Goal: Task Accomplishment & Management: Use online tool/utility

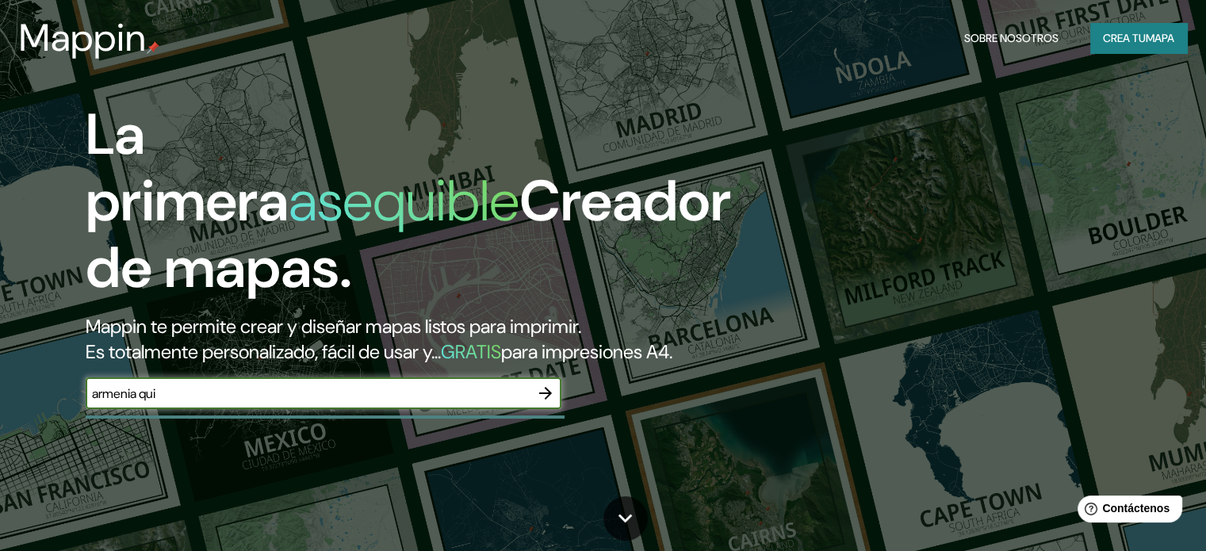
type input "armenia quindio"
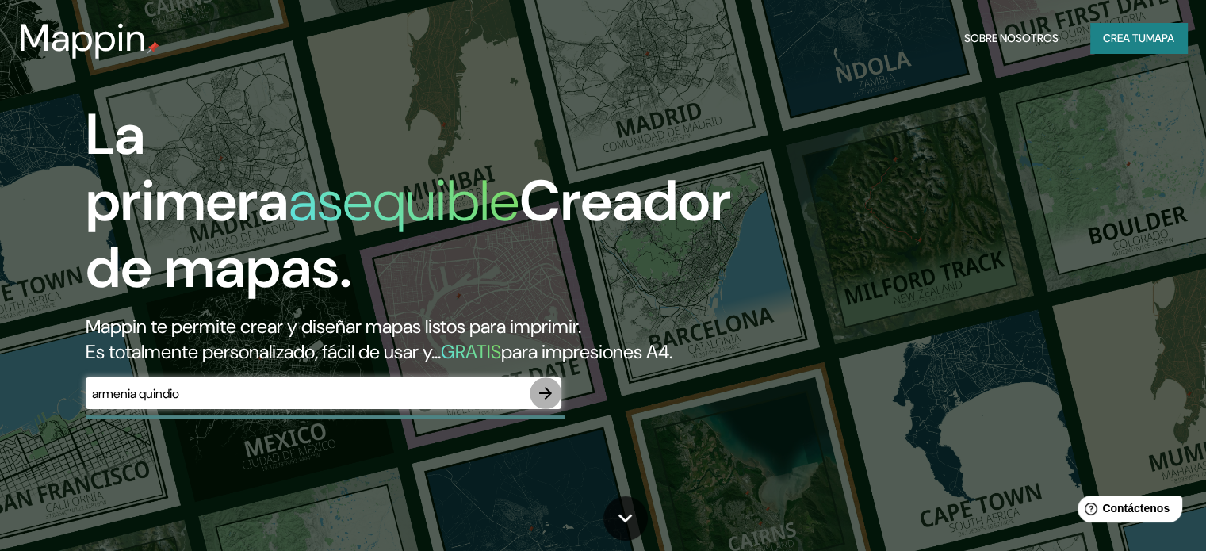
click at [538, 406] on button "button" at bounding box center [546, 393] width 32 height 32
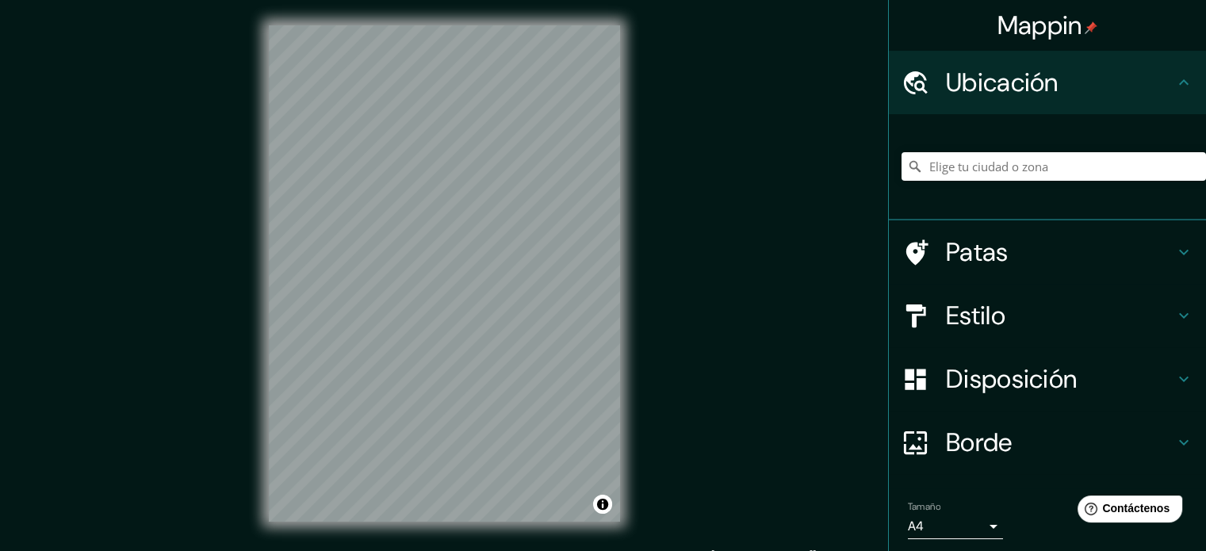
click at [649, 327] on div "Mappin Ubicación Patas Estilo Disposición Borde Elige un borde. Consejo : puede…" at bounding box center [603, 286] width 1206 height 573
click at [994, 159] on input "Elige tu ciudad o zona" at bounding box center [1054, 166] width 304 height 29
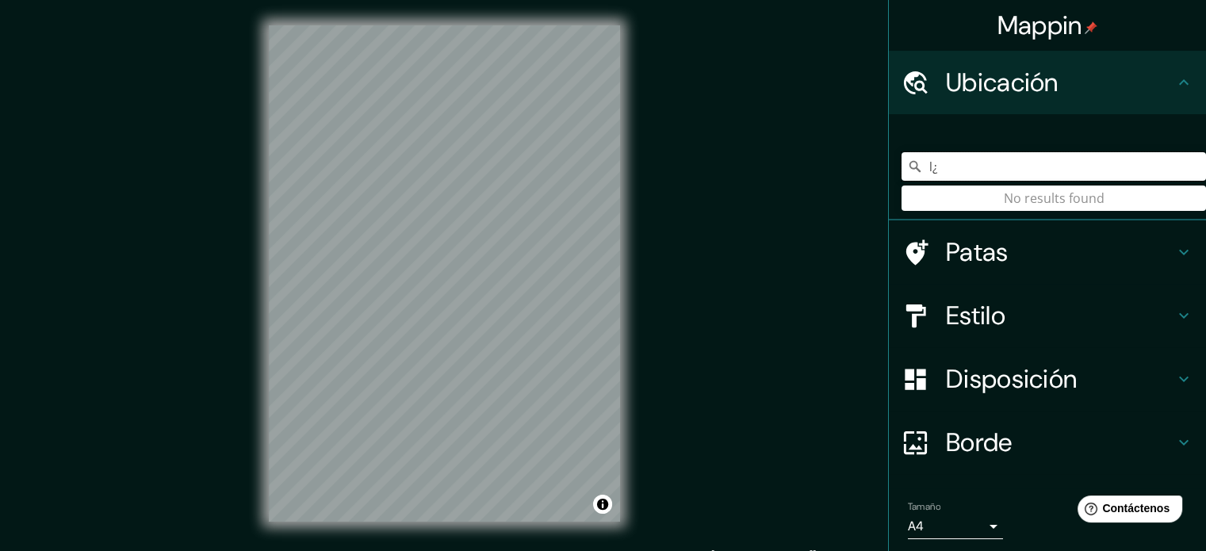
type input "l"
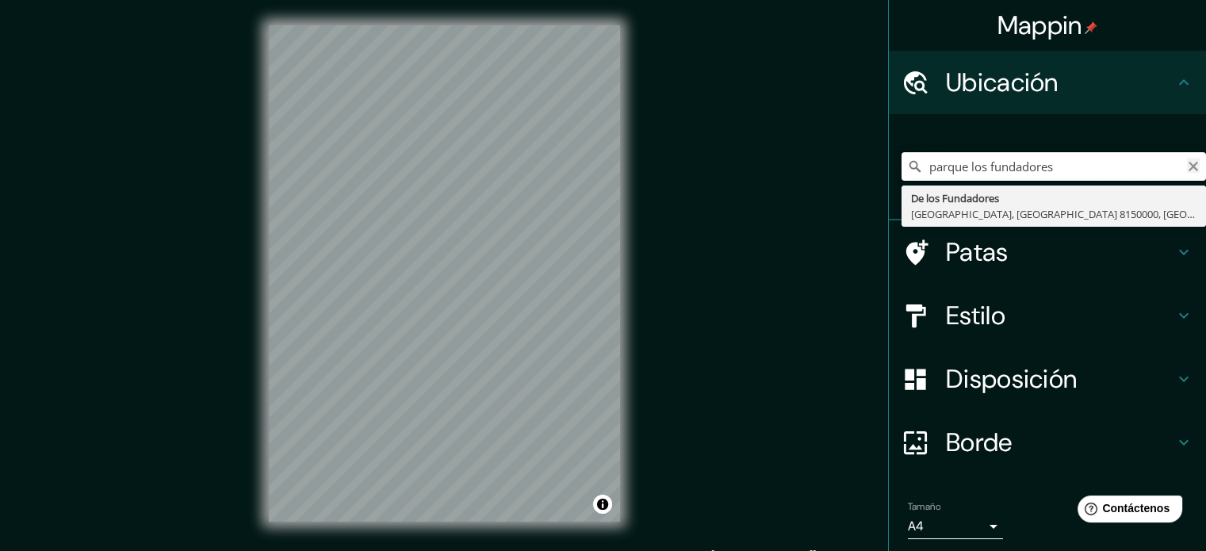
type input "parque los fundadores"
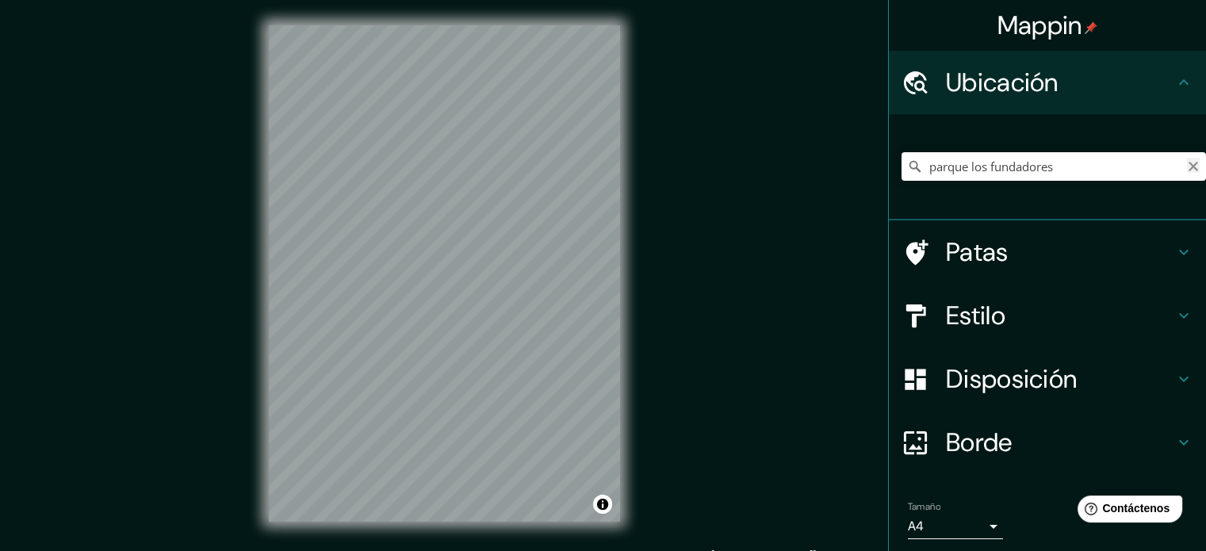
click at [1187, 170] on icon "Claro" at bounding box center [1193, 166] width 13 height 13
click at [1015, 174] on input "Elige tu ciudad o zona" at bounding box center [1054, 166] width 304 height 29
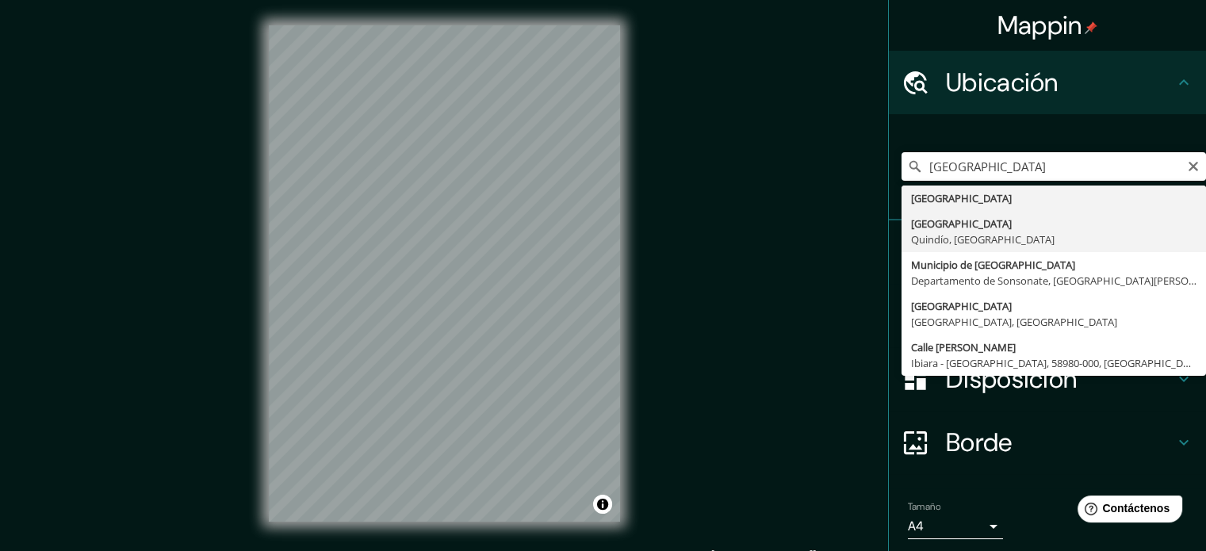
type input "Armenia, Quindío, Colombia"
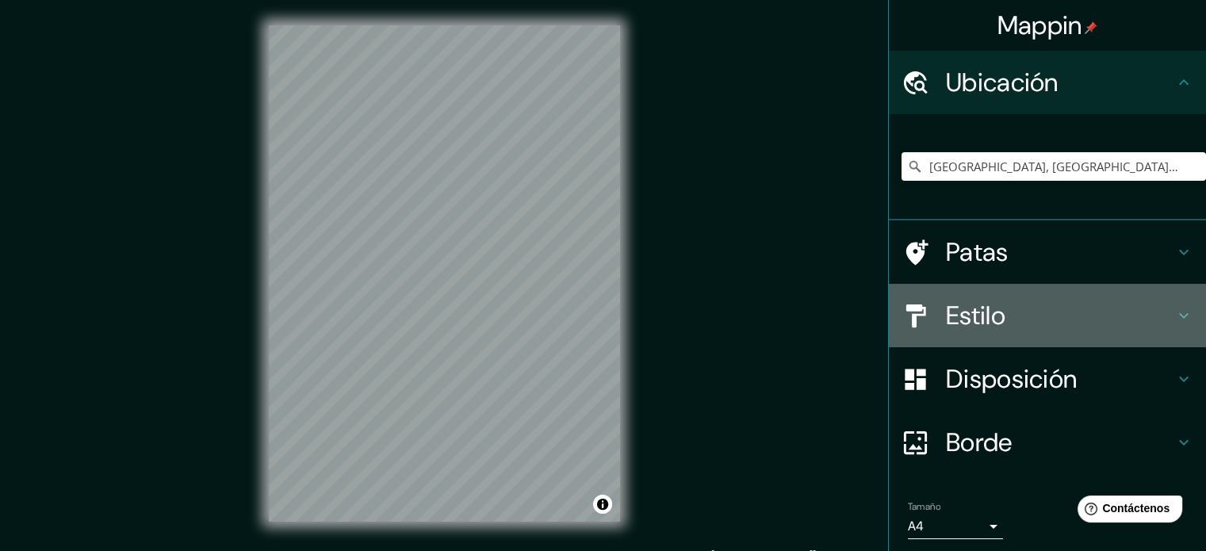
click at [1078, 313] on h4 "Estilo" at bounding box center [1060, 316] width 228 height 32
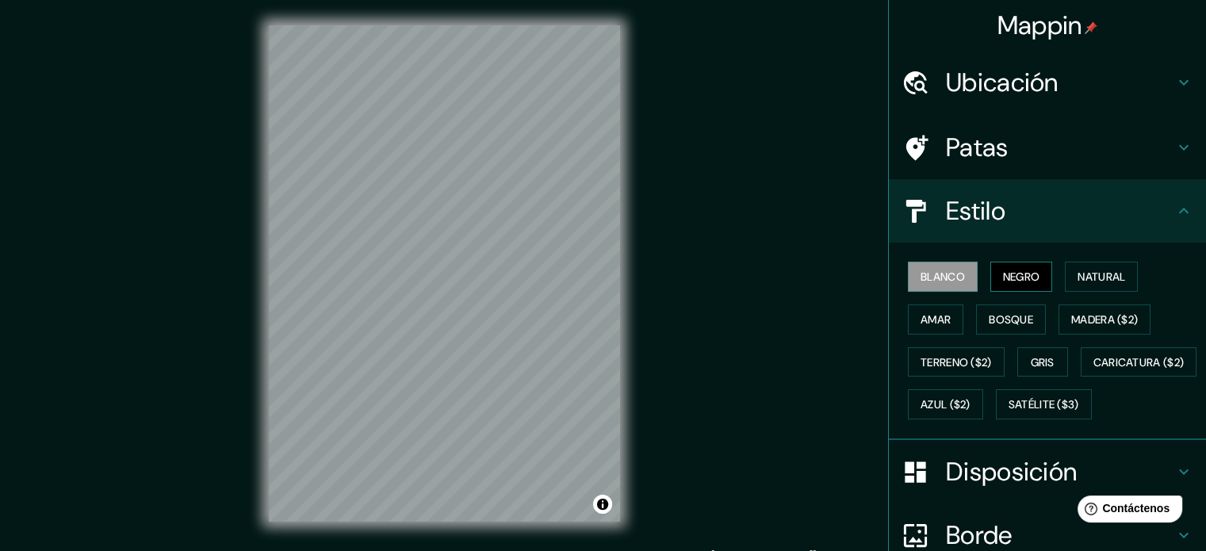
click at [1027, 279] on font "Negro" at bounding box center [1021, 277] width 37 height 14
click at [1067, 275] on button "Natural" at bounding box center [1101, 277] width 73 height 30
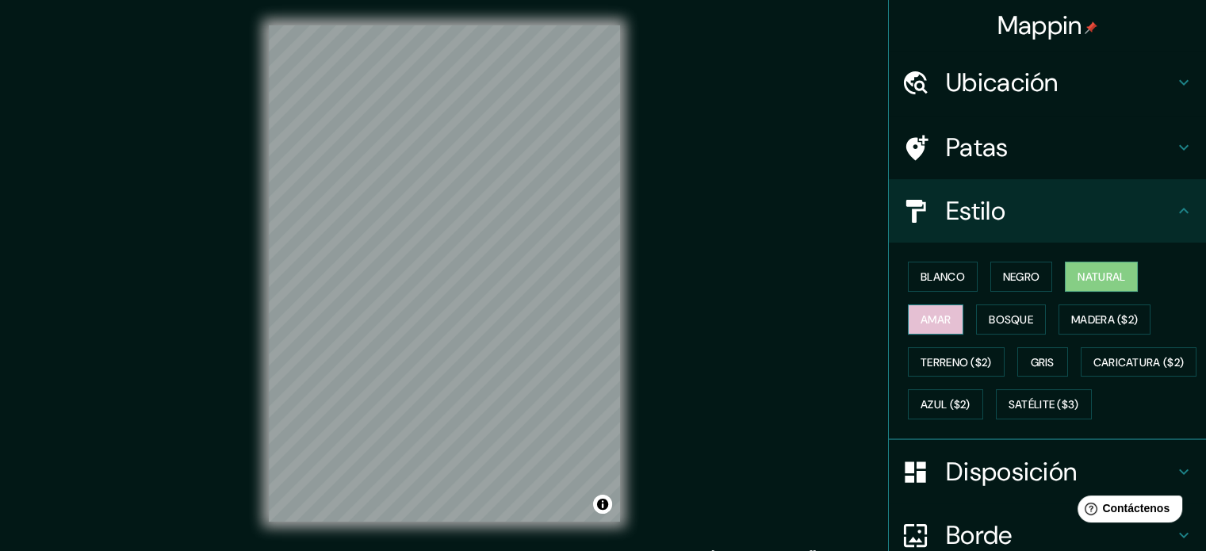
click at [921, 320] on font "Amar" at bounding box center [936, 319] width 30 height 14
click at [989, 314] on font "Bosque" at bounding box center [1011, 319] width 44 height 14
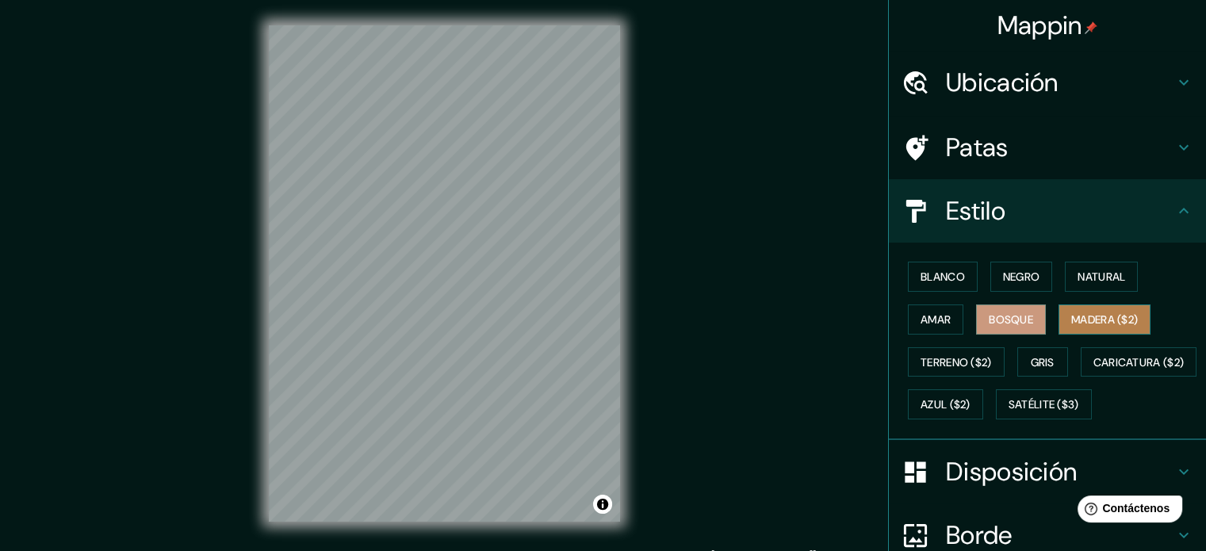
click at [1074, 317] on font "Madera ($2)" at bounding box center [1104, 319] width 67 height 14
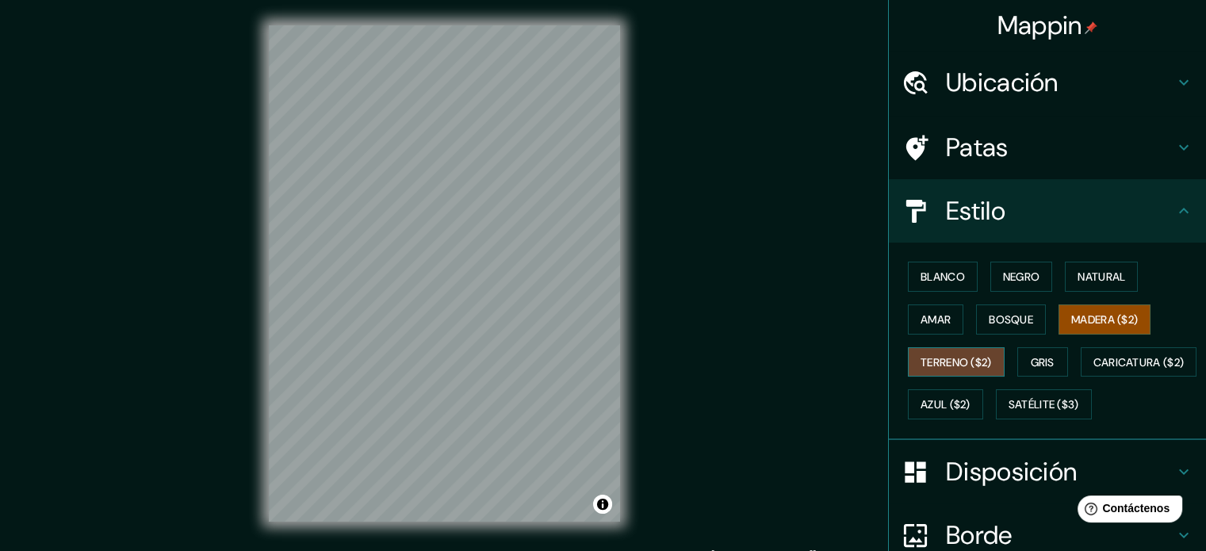
click at [961, 359] on font "Terreno ($2)" at bounding box center [956, 362] width 71 height 14
click at [1031, 358] on font "Gris" at bounding box center [1043, 362] width 24 height 14
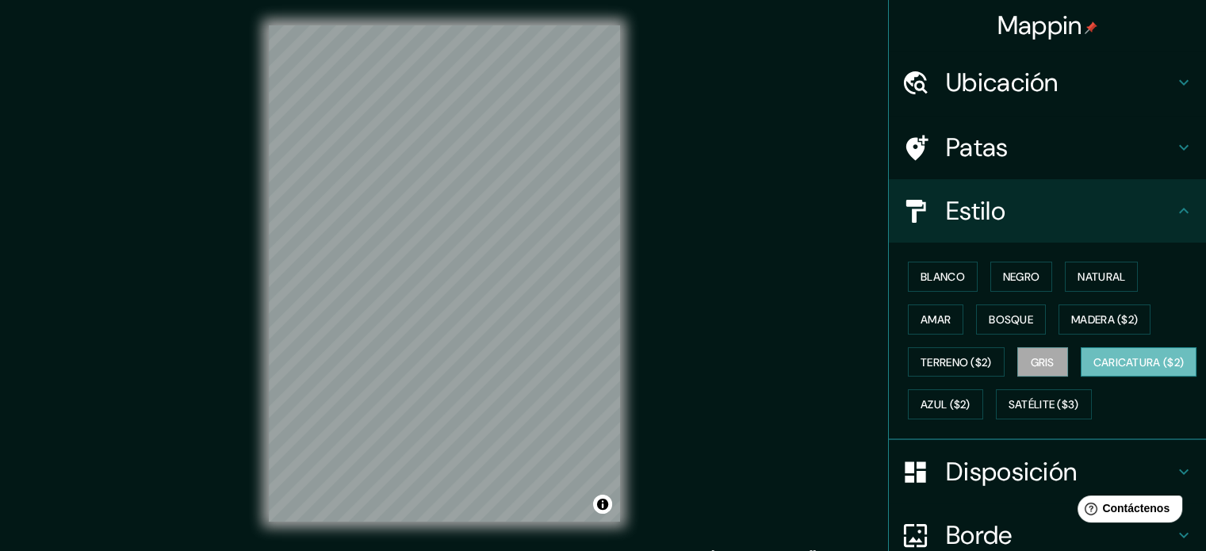
click at [1093, 370] on font "Caricatura ($2)" at bounding box center [1138, 362] width 91 height 14
click at [971, 401] on font "Azul ($2)" at bounding box center [946, 405] width 50 height 14
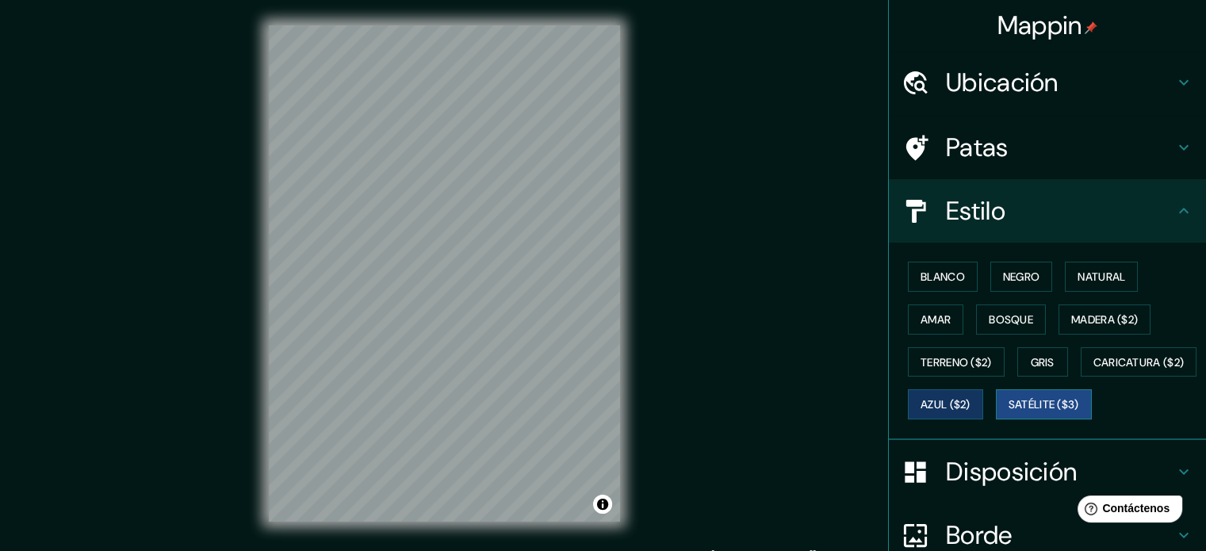
click at [996, 419] on button "Satélite ($3)" at bounding box center [1044, 404] width 96 height 30
click at [956, 317] on div "Blanco Negro Natural Amar Bosque Madera ($2) Terreno ($2) Gris Caricatura ($2) …" at bounding box center [1054, 340] width 304 height 170
click at [938, 317] on font "Amar" at bounding box center [936, 319] width 30 height 14
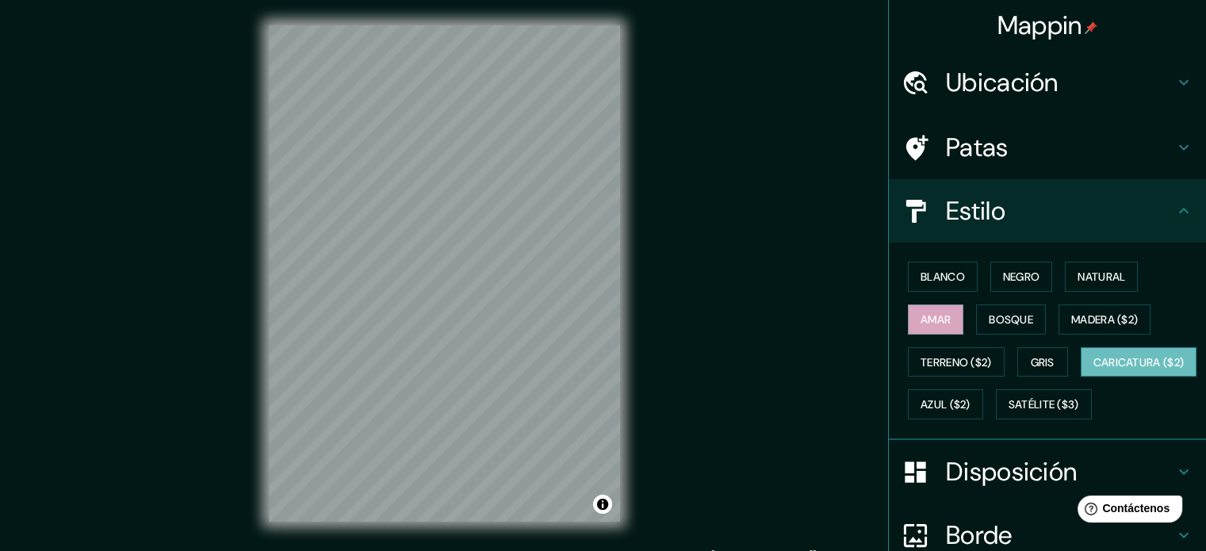
scroll to position [79, 0]
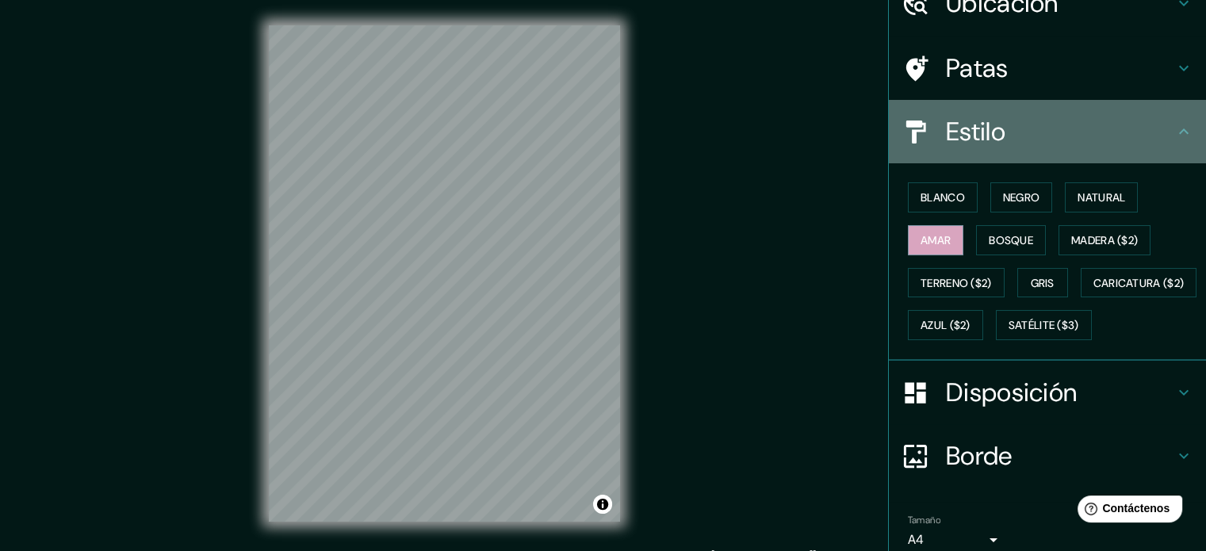
click at [1015, 116] on h4 "Estilo" at bounding box center [1060, 132] width 228 height 32
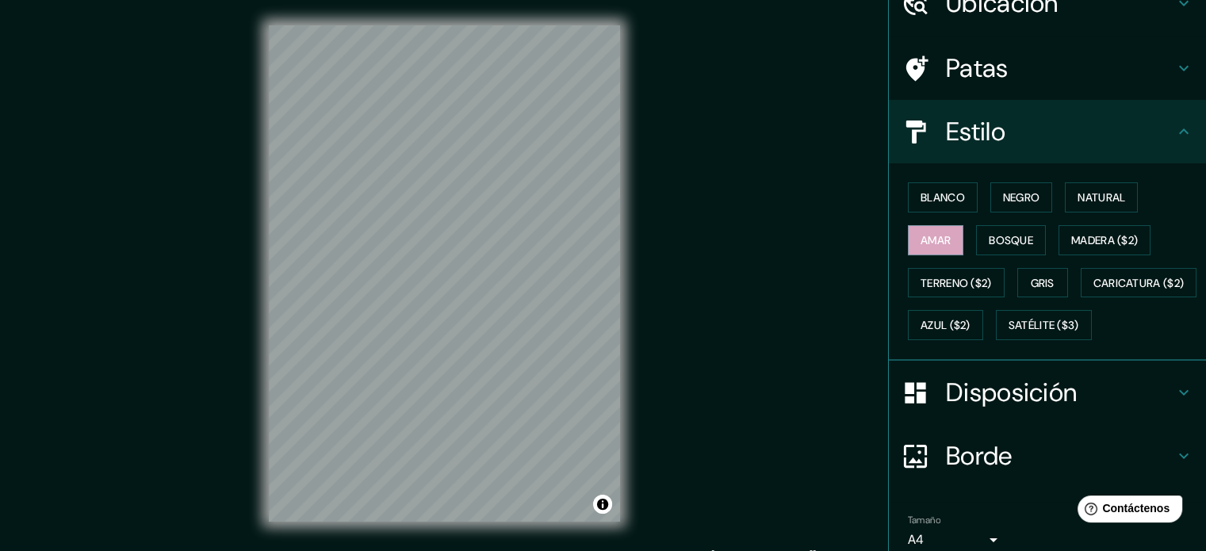
click at [1174, 137] on icon at bounding box center [1183, 131] width 19 height 19
click at [1174, 64] on icon at bounding box center [1183, 68] width 19 height 19
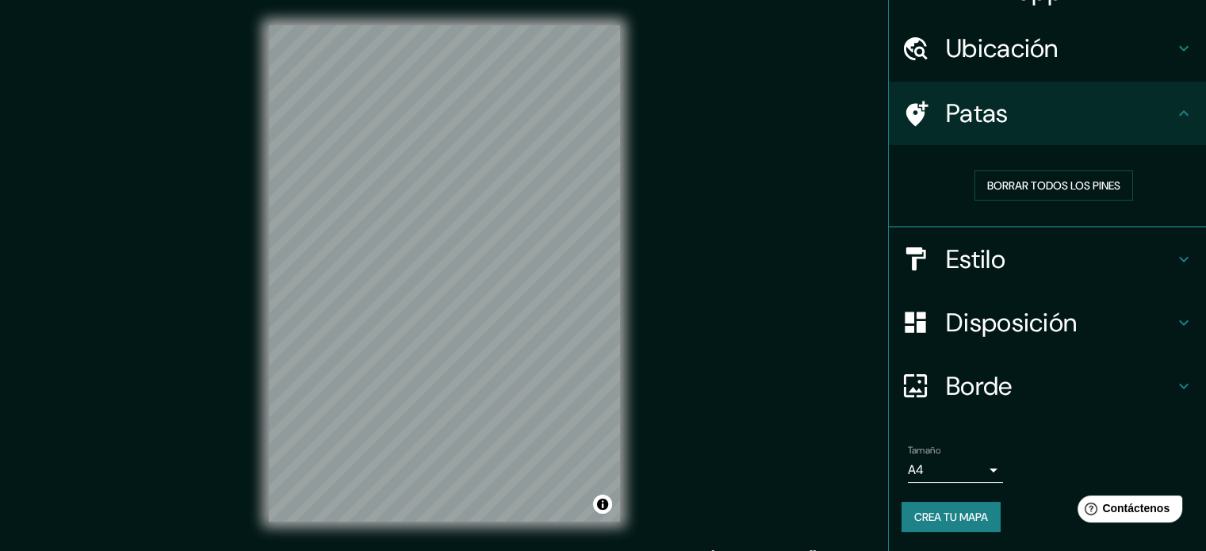
scroll to position [32, 0]
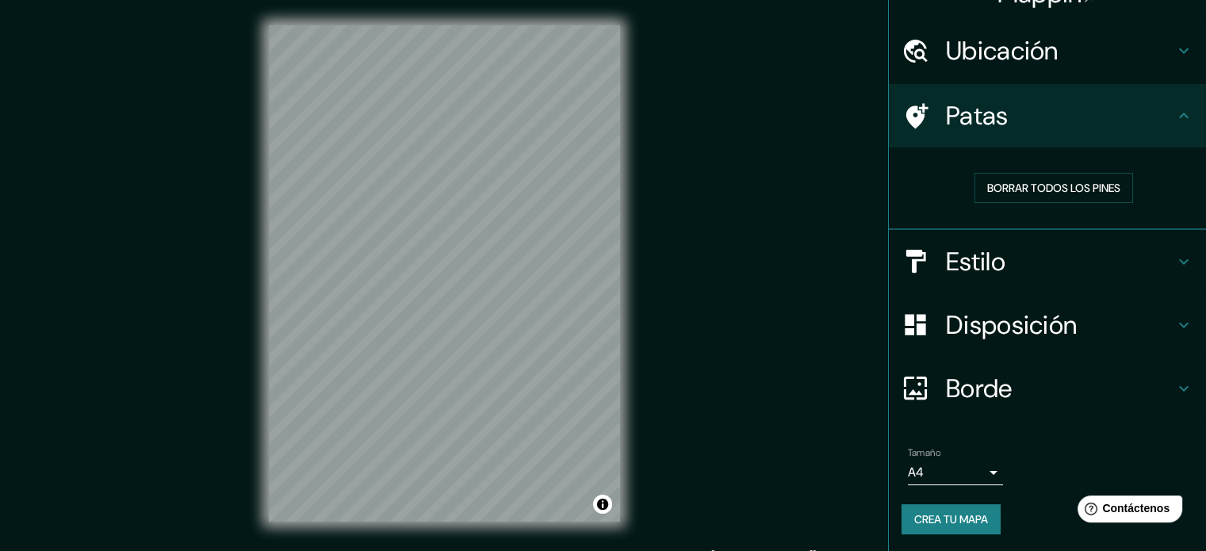
click at [1180, 106] on icon at bounding box center [1183, 115] width 19 height 19
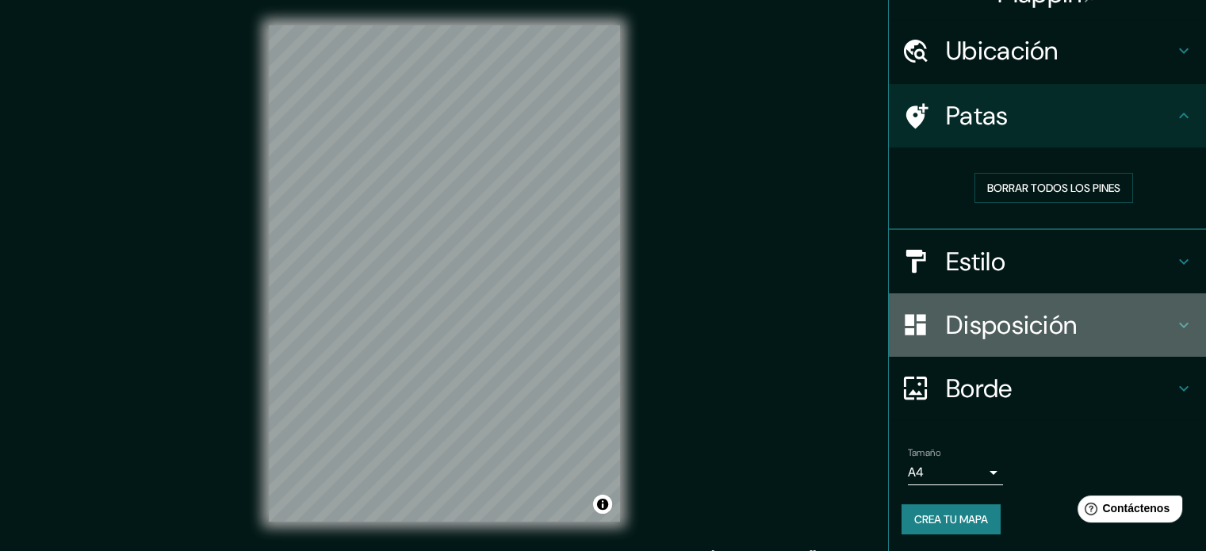
click at [1174, 317] on icon at bounding box center [1183, 325] width 19 height 19
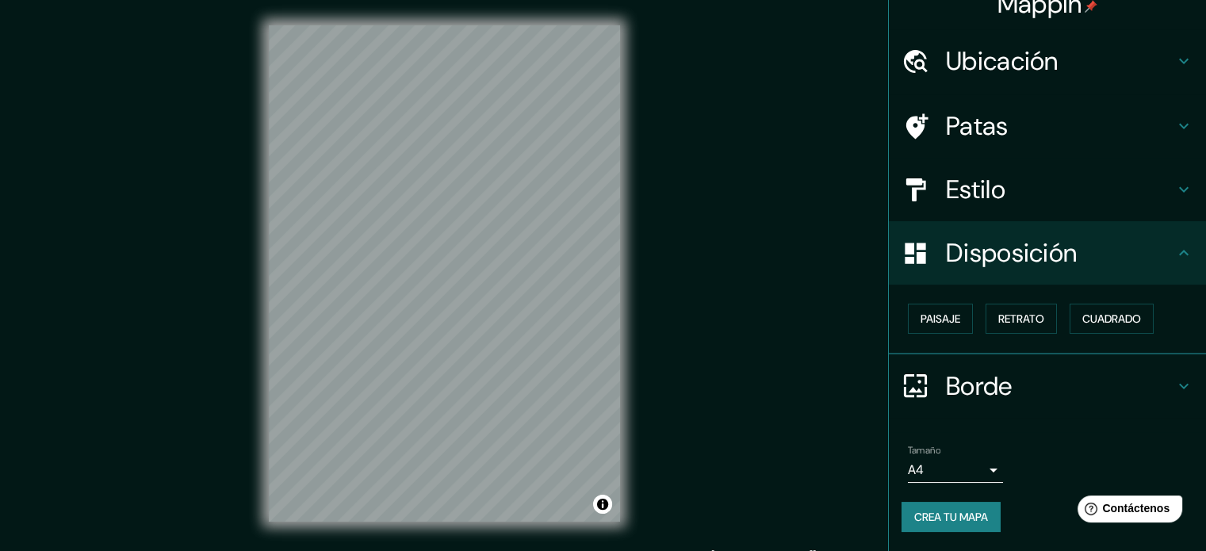
scroll to position [19, 0]
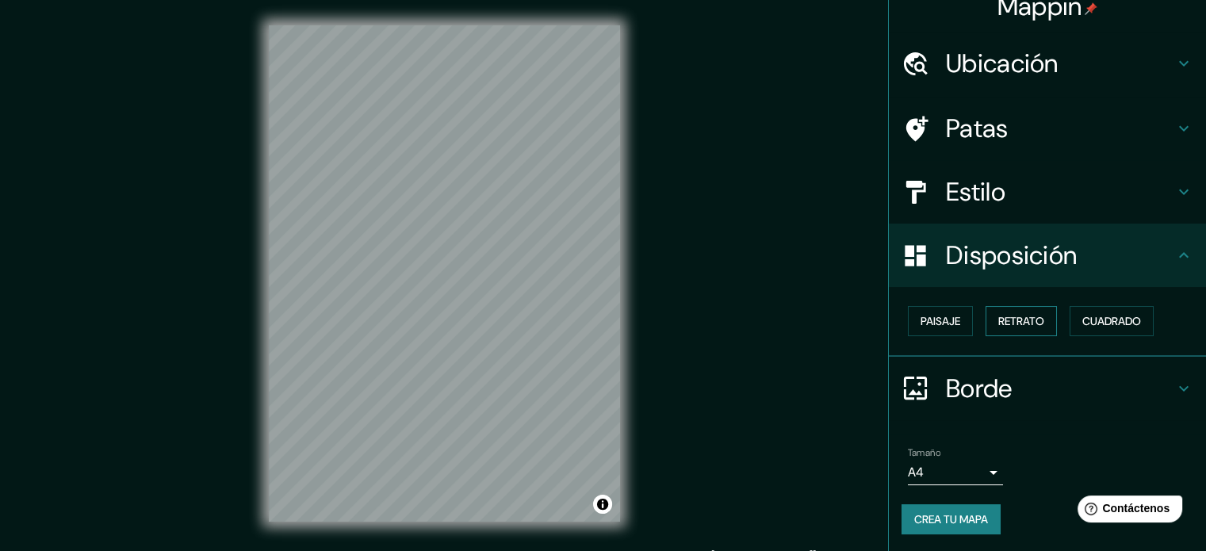
click at [1024, 333] on button "Retrato" at bounding box center [1021, 321] width 71 height 30
click at [1113, 301] on div "Paisaje Retrato Cuadrado" at bounding box center [1054, 321] width 304 height 43
click at [1008, 324] on font "Retrato" at bounding box center [1021, 321] width 46 height 14
click at [1136, 320] on button "Cuadrado" at bounding box center [1112, 321] width 84 height 30
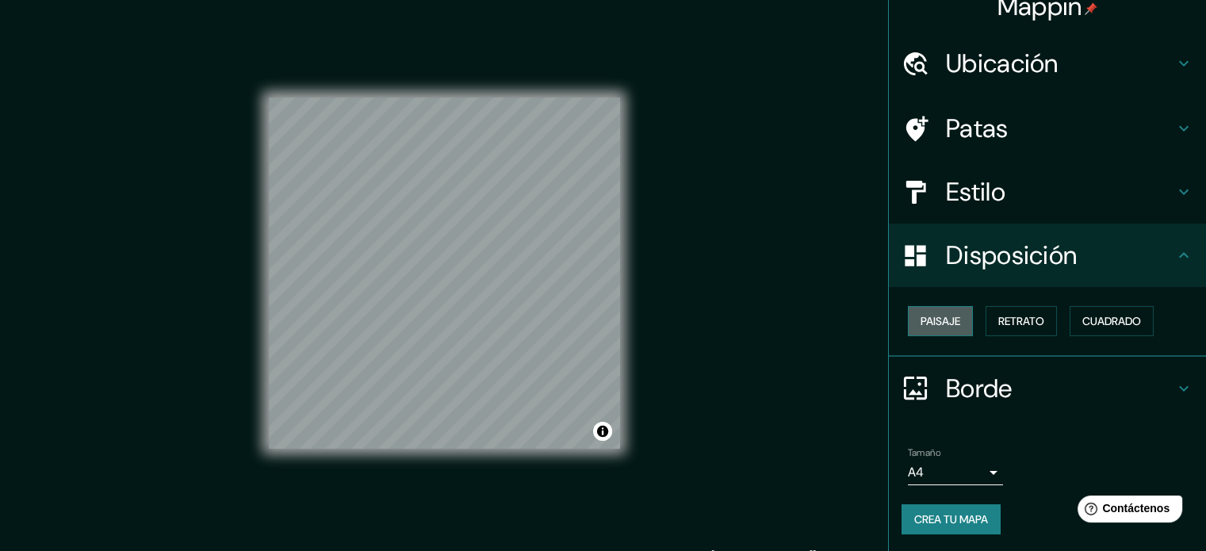
click at [938, 325] on font "Paisaje" at bounding box center [941, 321] width 40 height 14
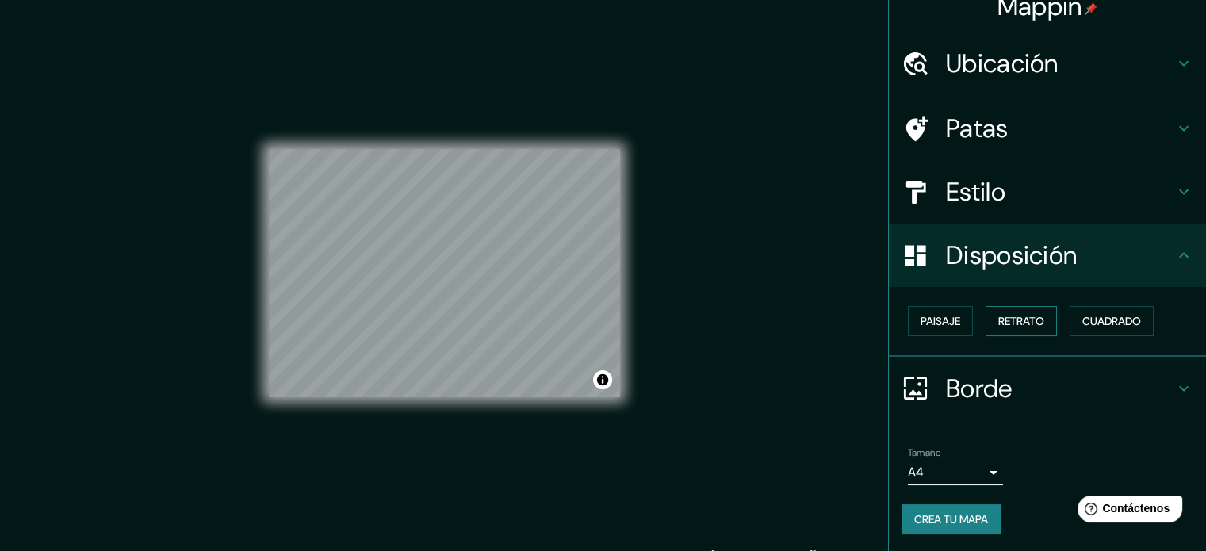
click at [1015, 320] on font "Retrato" at bounding box center [1021, 321] width 46 height 14
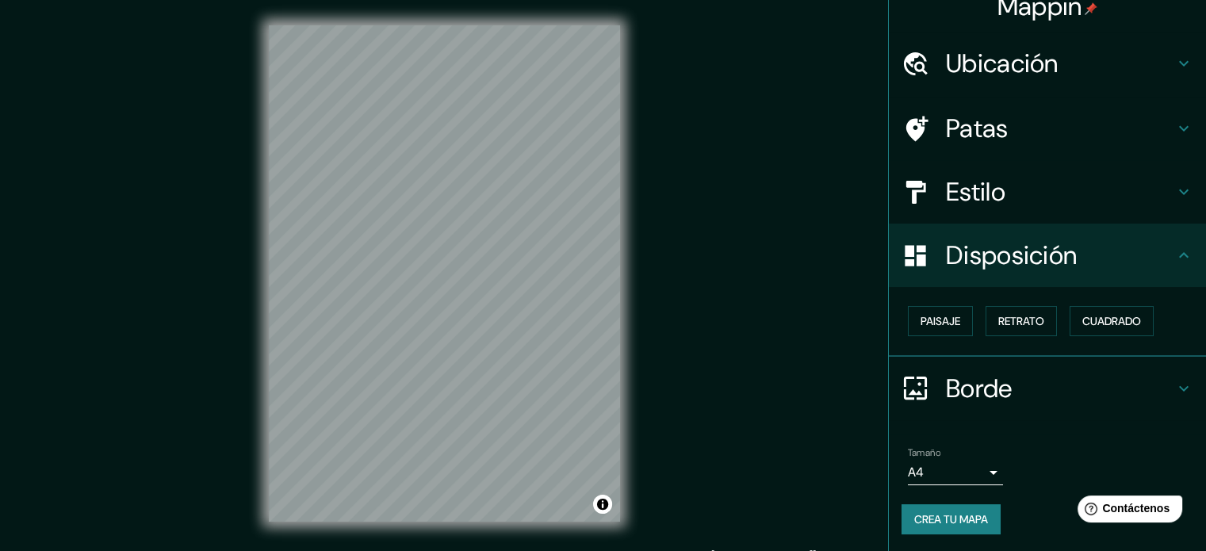
scroll to position [21, 0]
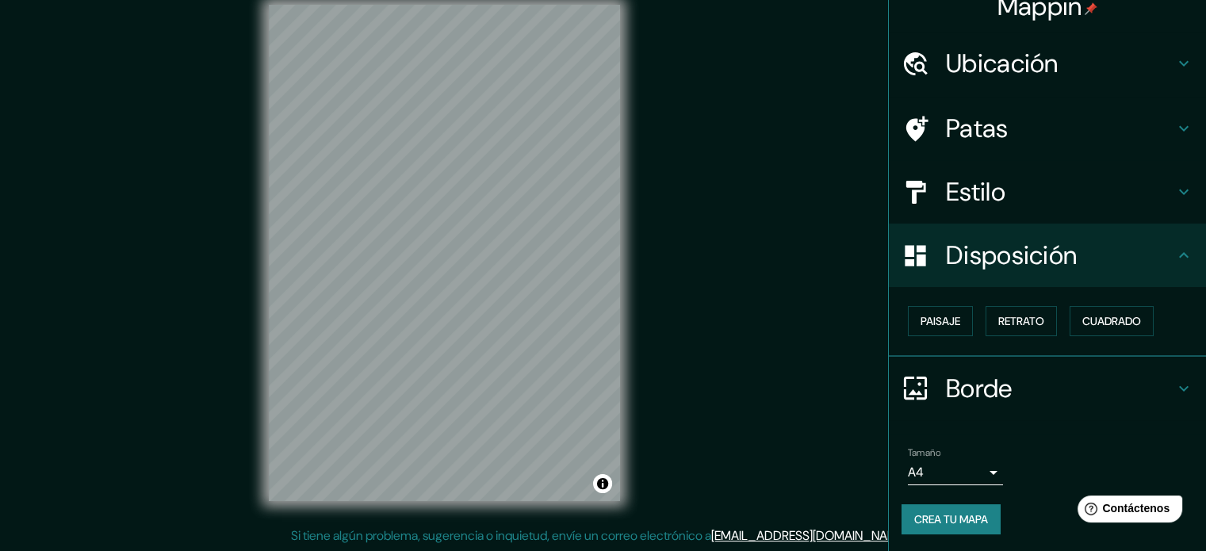
click at [964, 519] on font "Crea tu mapa" at bounding box center [951, 519] width 74 height 14
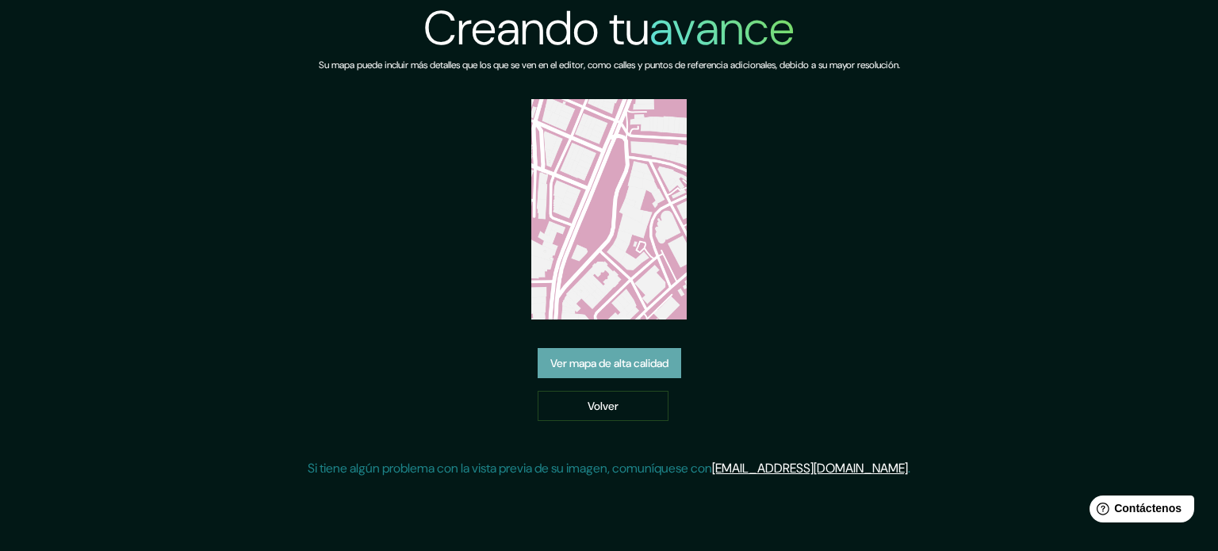
click at [667, 356] on font "Ver mapa de alta calidad" at bounding box center [609, 363] width 118 height 14
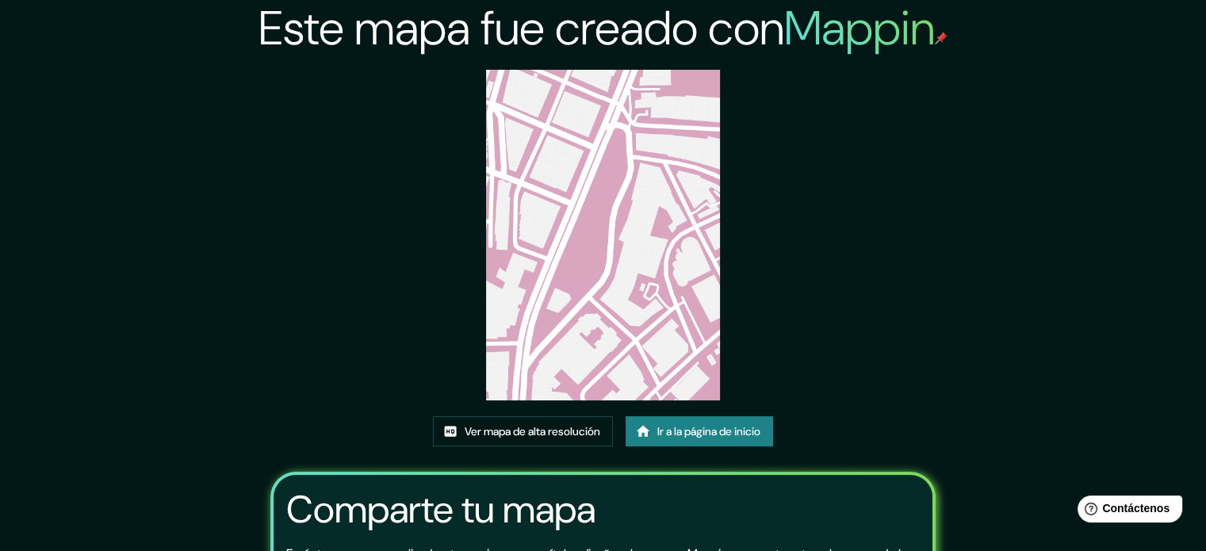
scroll to position [178, 0]
